Goal: Task Accomplishment & Management: Use online tool/utility

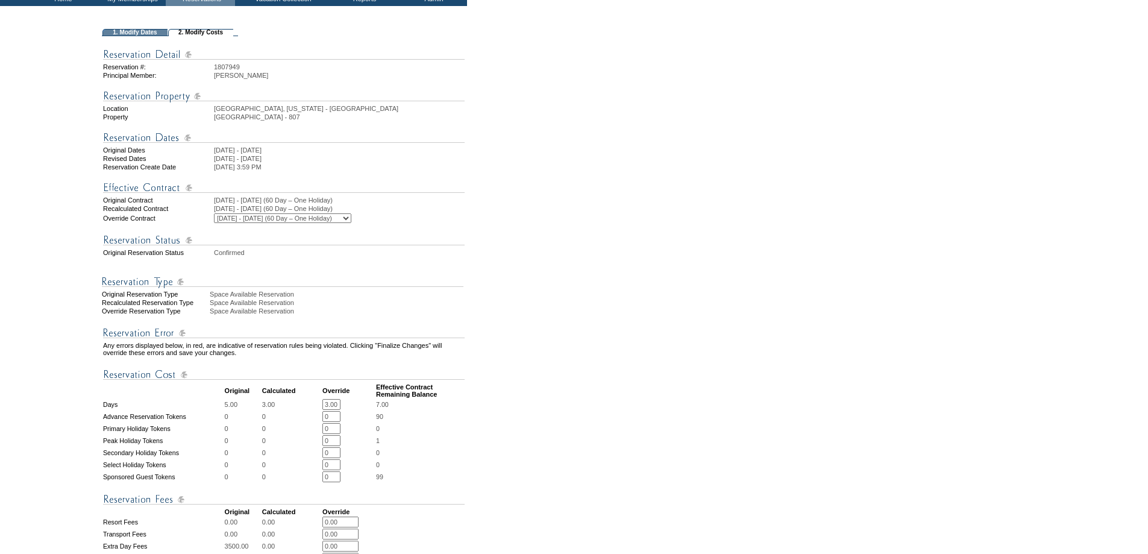
scroll to position [201, 0]
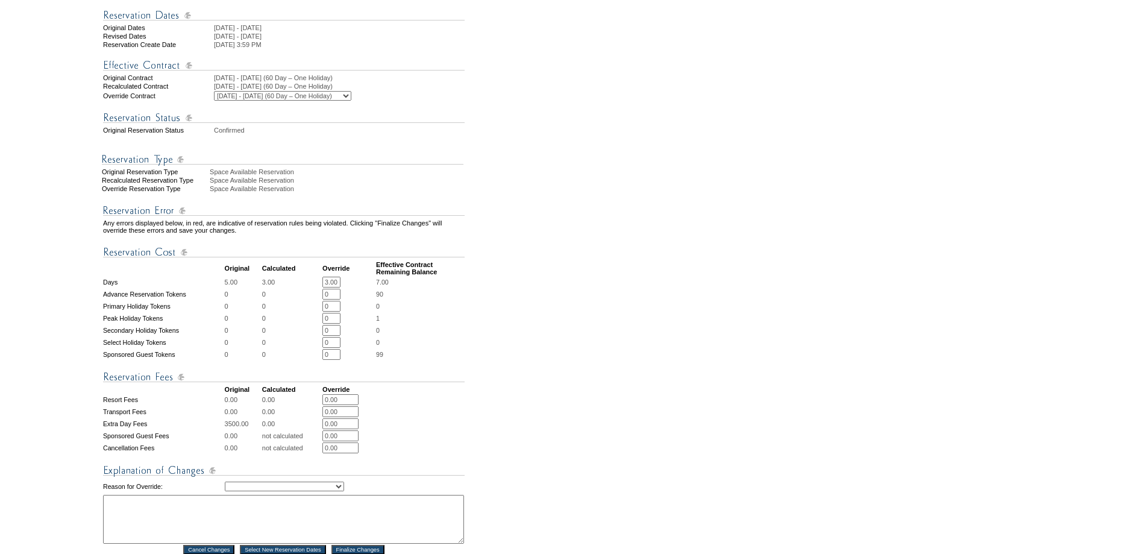
click at [266, 494] on td "Creating Continuous Stay Days Rebooked After Cancellation Editing Occupant Expe…" at bounding box center [345, 486] width 240 height 14
click at [265, 491] on select "Creating Continuous Stay Days Rebooked After Cancellation Editing Occupant Expe…" at bounding box center [284, 487] width 119 height 10
select select "1043"
click at [225, 491] on select "Creating Continuous Stay Days Rebooked After Cancellation Editing Occupant Expe…" at bounding box center [284, 487] width 119 height 10
click at [138, 543] on textarea at bounding box center [283, 519] width 361 height 49
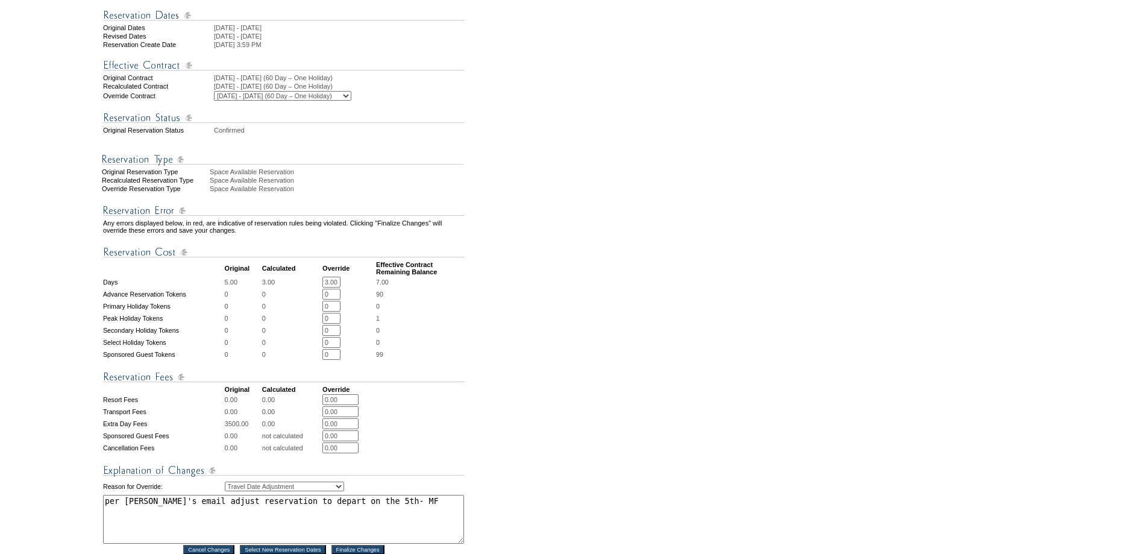
drag, startPoint x: 240, startPoint y: 532, endPoint x: 259, endPoint y: 478, distance: 57.2
drag, startPoint x: 259, startPoint y: 478, endPoint x: 251, endPoint y: 530, distance: 53.0
click at [251, 530] on textarea "per [PERSON_NAME]'s email adjust reservation to depart on the 5th- MF" at bounding box center [283, 519] width 361 height 49
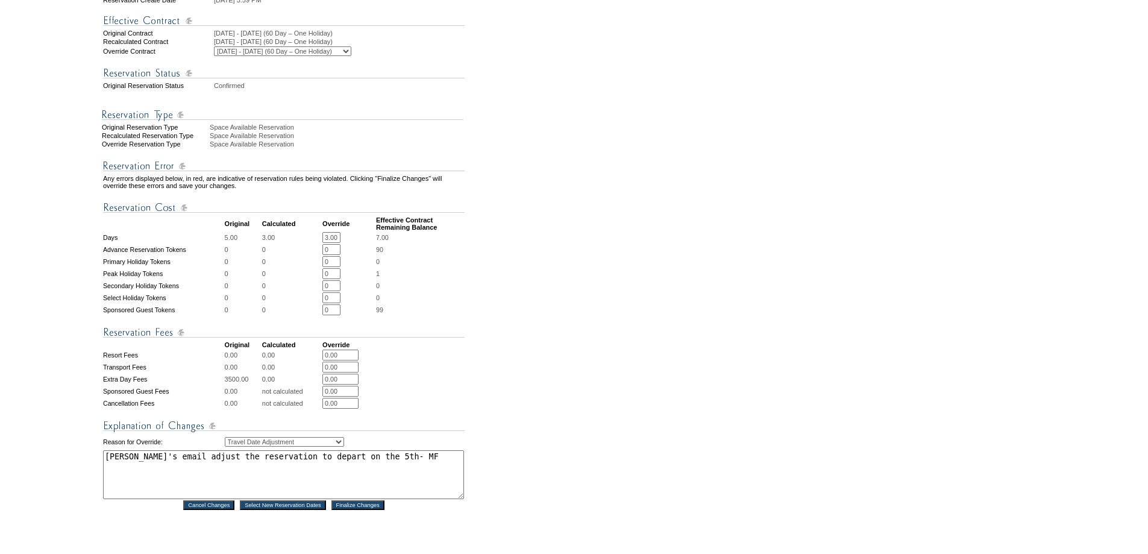
scroll to position [362, 0]
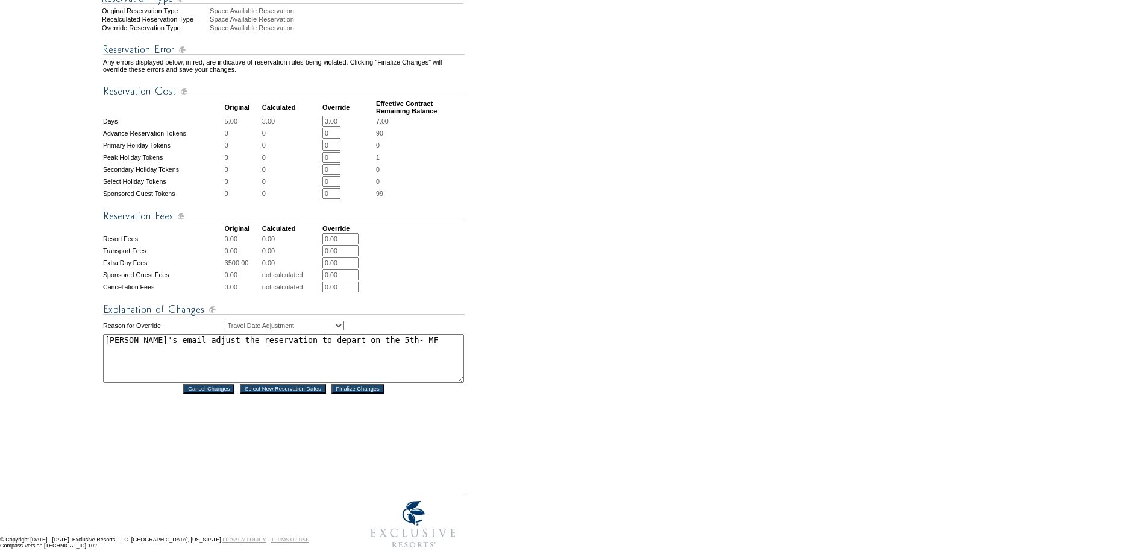
type textarea "[PERSON_NAME]'s email adjust the reservation to depart on the 5th- MF"
click at [378, 394] on input "Finalize Changes" at bounding box center [358, 389] width 53 height 10
